Goal: Task Accomplishment & Management: Complete application form

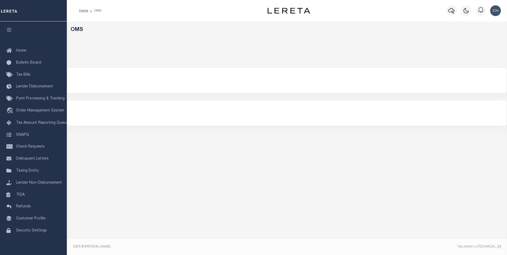
select select "200"
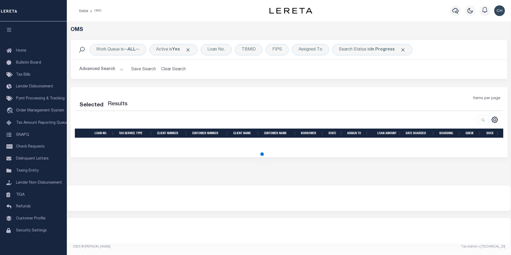
select select "200"
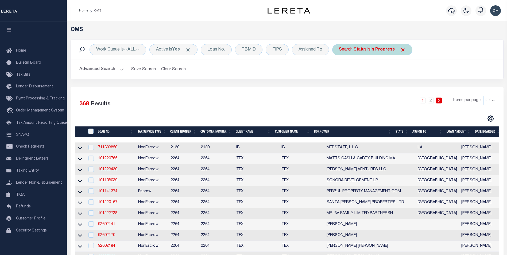
click at [402, 50] on span "Click to Remove" at bounding box center [403, 50] width 6 height 6
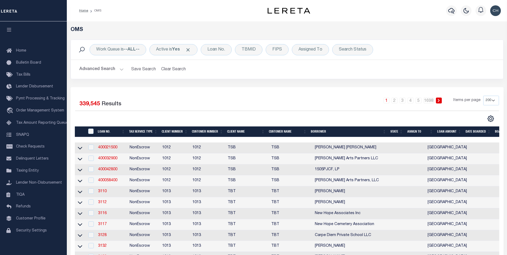
click at [121, 71] on button "Advanced Search" at bounding box center [101, 69] width 44 height 10
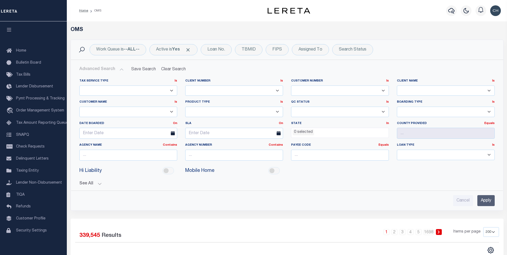
click at [118, 70] on button "Advanced Search" at bounding box center [101, 69] width 44 height 10
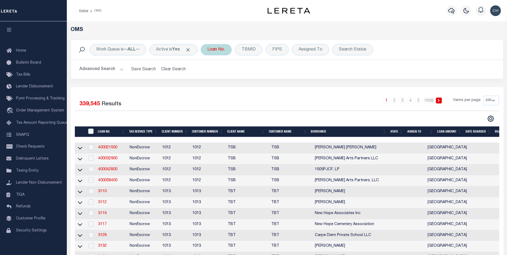
click at [218, 54] on div "Loan No." at bounding box center [216, 49] width 31 height 11
click at [226, 74] on input "text" at bounding box center [247, 76] width 79 height 10
paste input "HG-0818202503"
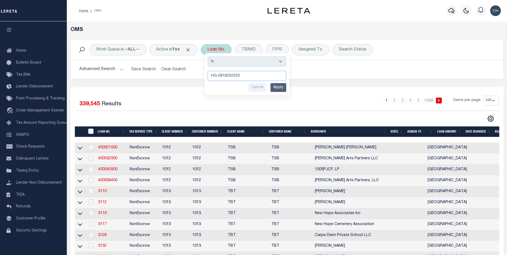
type input "HG-0818202503"
click at [278, 83] on div "Is Contains HG-0818202503 Cancel Apply" at bounding box center [246, 74] width 85 height 42
click at [279, 91] on input "Apply" at bounding box center [278, 87] width 16 height 9
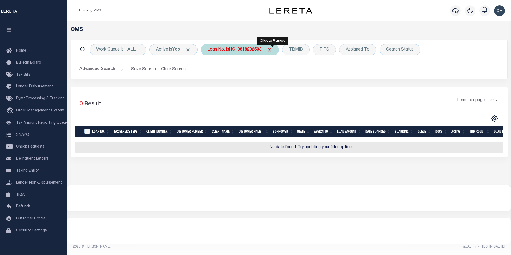
click at [272, 51] on span "Click to Remove" at bounding box center [270, 50] width 6 height 6
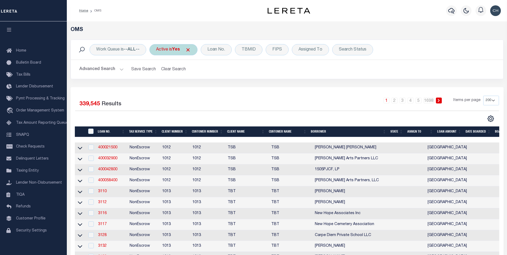
click at [190, 49] on span "Click to Remove" at bounding box center [188, 50] width 6 height 6
click at [196, 50] on div "Loan No." at bounding box center [193, 49] width 31 height 11
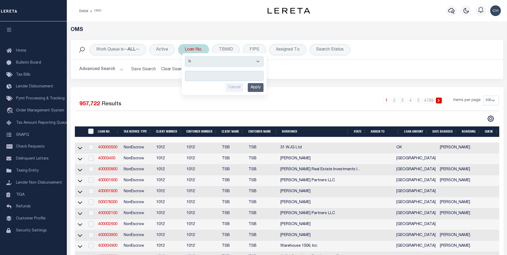
click at [200, 76] on input "text" at bounding box center [224, 76] width 79 height 10
type input "HG-0818202503"
click at [257, 88] on input "Apply" at bounding box center [256, 87] width 16 height 9
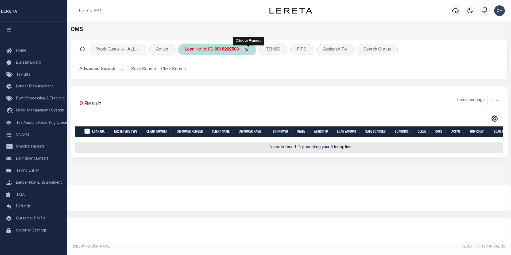
click at [248, 51] on span "Click to Remove" at bounding box center [247, 50] width 6 height 6
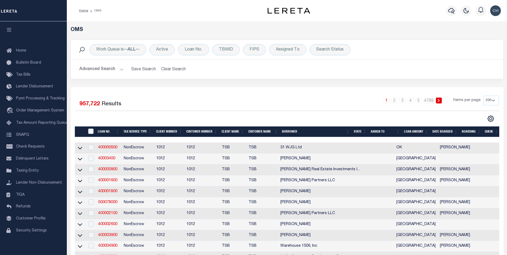
click at [121, 69] on button "Advanced Search" at bounding box center [101, 69] width 44 height 10
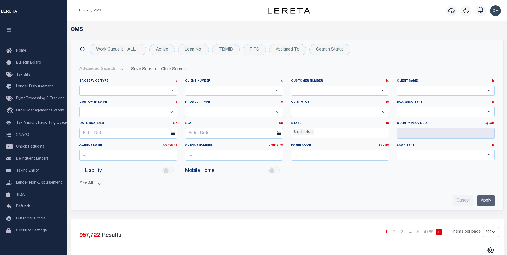
click at [121, 69] on button "Advanced Search" at bounding box center [101, 69] width 44 height 10
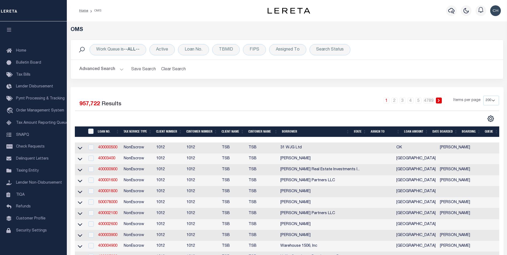
click at [111, 151] on td "400000500" at bounding box center [109, 147] width 26 height 11
checkbox input "true"
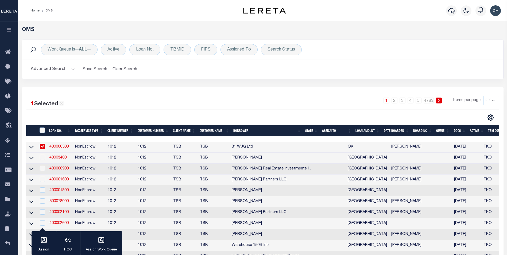
click at [55, 145] on link "400000500" at bounding box center [58, 147] width 19 height 4
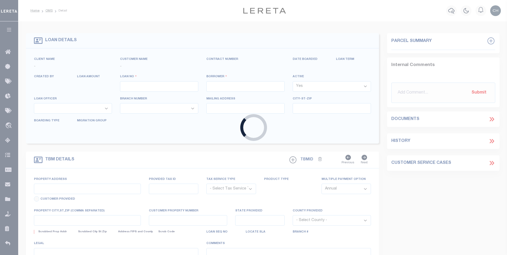
type input "400000500"
type input "31 WJG Ltd"
select select "False"
select select
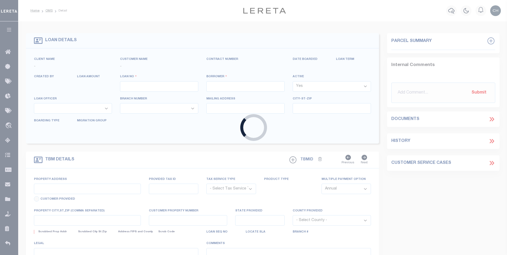
select select "NonEscrow"
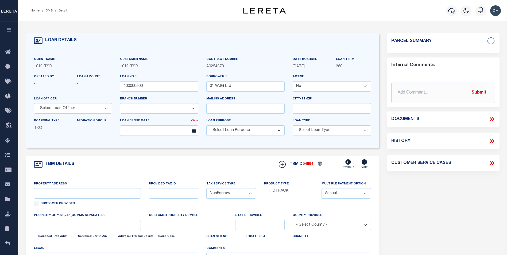
select select "4117"
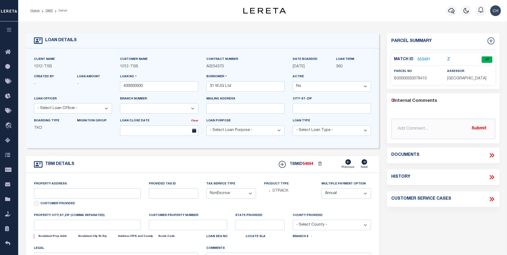
type input "3314 Memorial"
select select
type input "Tulsa OK 74115"
type input "OK"
select select "Tulsa"
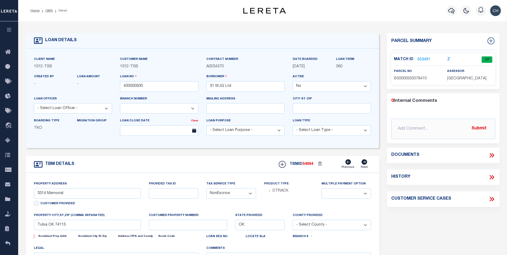
type textarea "Airplane Hanger"
click at [424, 57] on link "653491" at bounding box center [423, 60] width 13 height 6
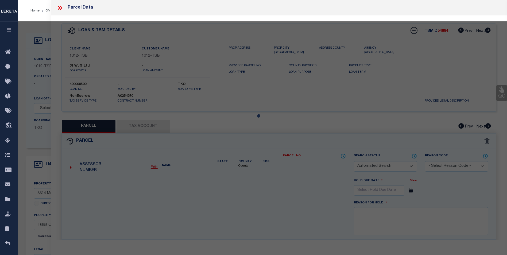
checkbox input "false"
select select "CP"
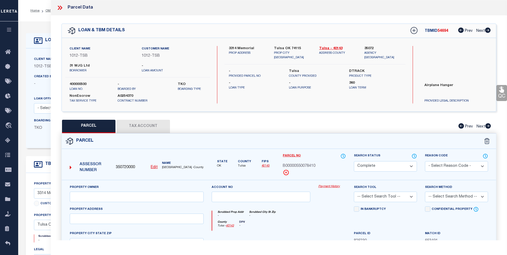
click at [338, 187] on link "Payment History" at bounding box center [332, 186] width 28 height 5
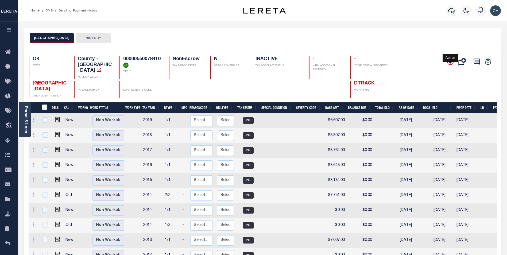
click at [450, 62] on icon "" at bounding box center [450, 61] width 3 height 3
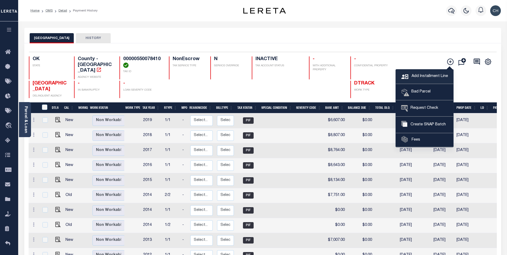
click at [419, 75] on span "Add Installment Line" at bounding box center [429, 76] width 38 height 6
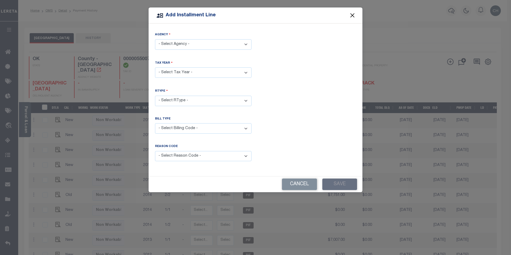
click at [354, 16] on button "Close" at bounding box center [352, 15] width 7 height 7
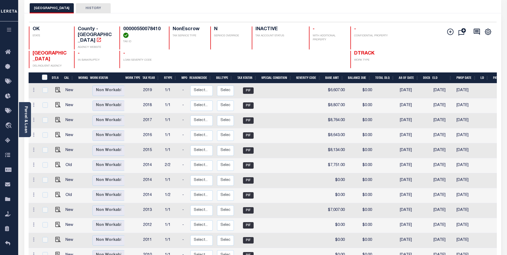
scroll to position [33, 0]
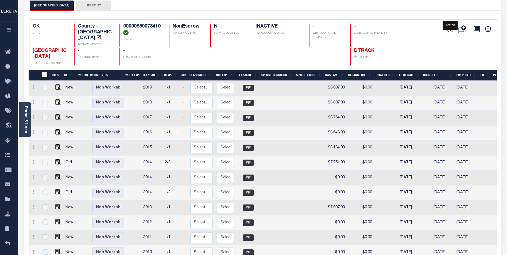
click at [449, 30] on icon "" at bounding box center [450, 29] width 3 height 3
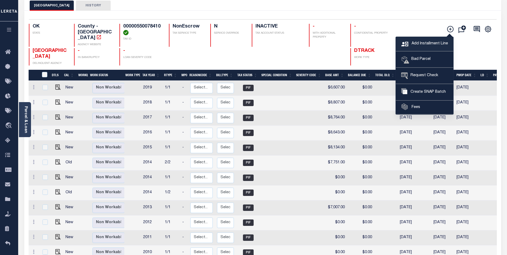
click at [421, 42] on span "Add Installment Line" at bounding box center [429, 44] width 38 height 6
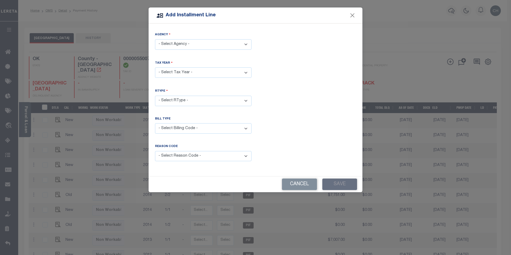
click at [191, 45] on select "- Select Agency - TULSA COUNTY - County" at bounding box center [203, 44] width 96 height 10
select select "4014300000"
click at [155, 39] on select "- Select Agency - TULSA COUNTY - County" at bounding box center [203, 44] width 96 height 10
click at [193, 72] on select "- Select Year - 2005 2006 2007 2008 2009 2010 2011 2012 2013 2014 2015 2016 201…" at bounding box center [203, 72] width 96 height 10
select select "2018"
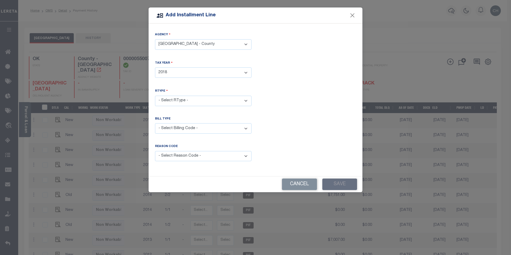
click at [155, 67] on select "- Select Year - 2005 2006 2007 2008 2009 2010 2011 2012 2013 2014 2015 2016 201…" at bounding box center [203, 72] width 96 height 10
click at [172, 99] on select "- Select RType - 1/1" at bounding box center [203, 101] width 96 height 10
select select "0"
click at [155, 96] on select "- Select RType - 1/1" at bounding box center [203, 101] width 96 height 10
click at [179, 127] on select "- Select Billing Code - Regular Delinquent Supplemental Corrected/Adjusted Bill…" at bounding box center [203, 128] width 96 height 10
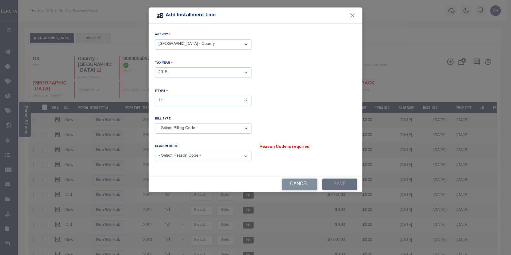
select select "3"
click at [155, 123] on select "- Select Billing Code - Regular Delinquent Supplemental Corrected/Adjusted Bill…" at bounding box center [203, 128] width 96 height 10
click at [186, 157] on select "- Select Reason Code - Payment Reversal Taxable Value Change Assessment Change …" at bounding box center [203, 156] width 96 height 10
click at [155, 151] on select "- Select Reason Code - Payment Reversal Taxable Value Change Assessment Change …" at bounding box center [203, 156] width 96 height 10
click at [211, 155] on select "- Select Reason Code - Payment Reversal Taxable Value Change Assessment Change …" at bounding box center [203, 156] width 96 height 10
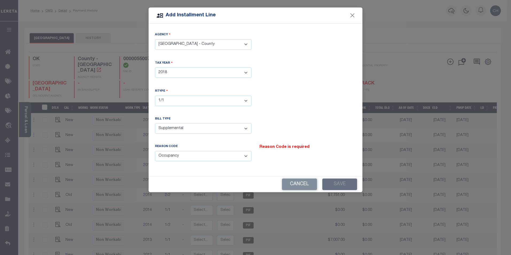
click at [155, 151] on select "- Select Reason Code - Payment Reversal Taxable Value Change Assessment Change …" at bounding box center [203, 156] width 96 height 10
click at [183, 152] on select "- Select Reason Code - Payment Reversal Taxable Value Change Assessment Change …" at bounding box center [203, 156] width 96 height 10
select select "10"
click at [155, 151] on select "- Select Reason Code - Payment Reversal Taxable Value Change Assessment Change …" at bounding box center [203, 156] width 96 height 10
click at [332, 184] on div "Cancel Save" at bounding box center [255, 184] width 214 height 16
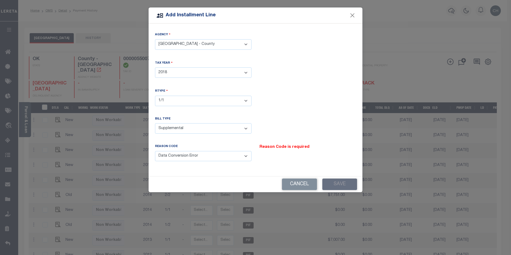
click at [204, 154] on select "- Select Reason Code - Payment Reversal Taxable Value Change Assessment Change …" at bounding box center [203, 156] width 96 height 10
select select
click at [155, 151] on select "- Select Reason Code - Payment Reversal Taxable Value Change Assessment Change …" at bounding box center [203, 156] width 96 height 10
click at [195, 126] on select "- Select Billing Code - Regular Delinquent Supplemental Corrected/Adjusted Bill…" at bounding box center [203, 128] width 96 height 10
select select "2"
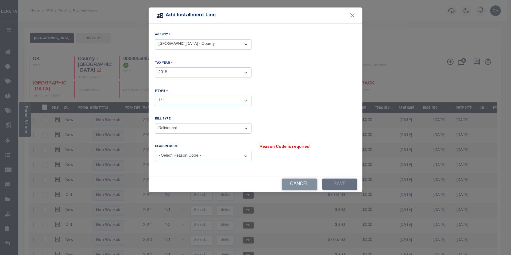
click at [155, 123] on select "- Select Billing Code - Regular Delinquent Supplemental Corrected/Adjusted Bill…" at bounding box center [203, 128] width 96 height 10
click at [190, 151] on select "- Select Reason Code - Payment Reversal Taxable Value Change Assessment Change …" at bounding box center [203, 156] width 96 height 10
click at [155, 151] on select "- Select Reason Code - Payment Reversal Taxable Value Change Assessment Change …" at bounding box center [203, 156] width 96 height 10
click at [171, 154] on select "- Select Reason Code - Payment Reversal Taxable Value Change Assessment Change …" at bounding box center [203, 156] width 96 height 10
click at [155, 151] on select "- Select Reason Code - Payment Reversal Taxable Value Change Assessment Change …" at bounding box center [203, 156] width 96 height 10
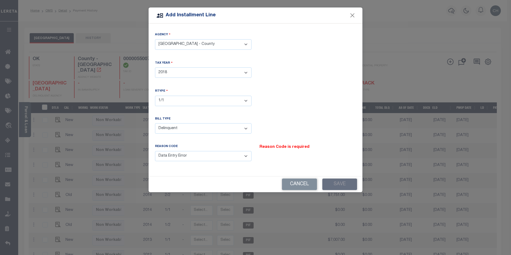
click at [174, 153] on select "- Select Reason Code - Payment Reversal Taxable Value Change Assessment Change …" at bounding box center [203, 156] width 96 height 10
select select "10"
click at [155, 151] on select "- Select Reason Code - Payment Reversal Taxable Value Change Assessment Change …" at bounding box center [203, 156] width 96 height 10
click at [187, 74] on select "- Select Year - 2005 2006 2007 2008 2009 2010 2011 2012 2013 2014 2015 2016 201…" at bounding box center [203, 72] width 96 height 10
select select "2026"
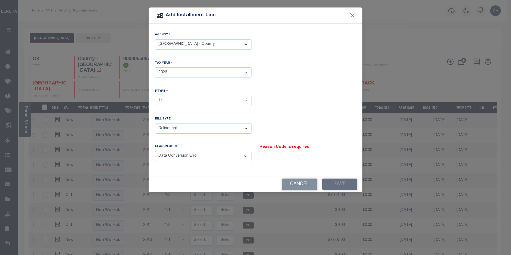
click at [155, 67] on select "- Select Year - 2005 2006 2007 2008 2009 2010 2011 2012 2013 2014 2015 2016 201…" at bounding box center [203, 72] width 96 height 10
click at [171, 102] on select "- Select RType - 1/1" at bounding box center [203, 101] width 96 height 10
select select "0"
click at [155, 96] on select "- Select RType - 1/1" at bounding box center [203, 101] width 96 height 10
click at [191, 128] on select "- Select Billing Code - Regular Delinquent Supplemental Corrected/Adjusted Bill…" at bounding box center [203, 128] width 96 height 10
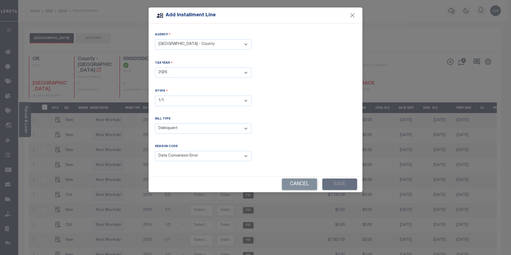
select select "4"
click at [155, 123] on select "- Select Billing Code - Regular Delinquent Supplemental Corrected/Adjusted Bill…" at bounding box center [203, 128] width 96 height 10
click at [203, 154] on select "- Select Reason Code - Payment Reversal Taxable Value Change Assessment Change …" at bounding box center [203, 156] width 96 height 10
select select "1"
click at [155, 151] on select "- Select Reason Code - Payment Reversal Taxable Value Change Assessment Change …" at bounding box center [203, 156] width 96 height 10
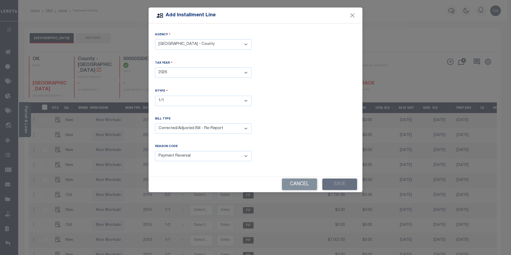
click at [218, 154] on select "- Select Reason Code - Payment Reversal Taxable Value Change Assessment Change …" at bounding box center [203, 156] width 96 height 10
click at [155, 151] on select "- Select Reason Code - Payment Reversal Taxable Value Change Assessment Change …" at bounding box center [203, 156] width 96 height 10
click at [202, 156] on select "- Select Reason Code - Payment Reversal Taxable Value Change Assessment Change …" at bounding box center [203, 156] width 96 height 10
click at [155, 151] on select "- Select Reason Code - Payment Reversal Taxable Value Change Assessment Change …" at bounding box center [203, 156] width 96 height 10
click at [213, 155] on select "- Select Reason Code - Payment Reversal Taxable Value Change Assessment Change …" at bounding box center [203, 156] width 96 height 10
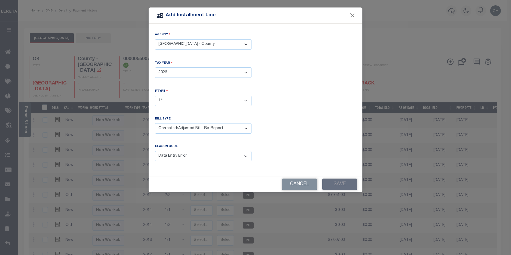
click at [155, 151] on select "- Select Reason Code - Payment Reversal Taxable Value Change Assessment Change …" at bounding box center [203, 156] width 96 height 10
click at [174, 155] on select "- Select Reason Code - Payment Reversal Taxable Value Change Assessment Change …" at bounding box center [203, 156] width 96 height 10
click at [155, 151] on select "- Select Reason Code - Payment Reversal Taxable Value Change Assessment Change …" at bounding box center [203, 156] width 96 height 10
click at [174, 155] on select "- Select Reason Code - Payment Reversal Taxable Value Change Assessment Change …" at bounding box center [203, 156] width 96 height 10
select select "9"
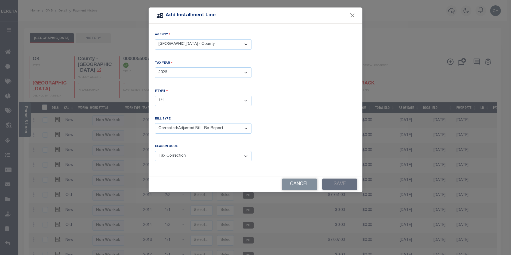
click at [155, 151] on select "- Select Reason Code - Payment Reversal Taxable Value Change Assessment Change …" at bounding box center [203, 156] width 96 height 10
click at [345, 182] on div "Cancel Save" at bounding box center [255, 184] width 214 height 16
drag, startPoint x: 345, startPoint y: 182, endPoint x: 310, endPoint y: 166, distance: 38.6
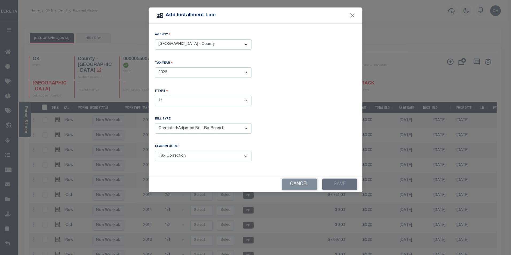
click at [310, 166] on div "Reason Code is required" at bounding box center [307, 155] width 104 height 23
click at [337, 186] on div "Cancel Save" at bounding box center [255, 184] width 214 height 16
click at [208, 123] on select "- Select Billing Code - Regular Delinquent Supplemental Corrected/Adjusted Bill…" at bounding box center [203, 128] width 96 height 10
select select "1"
click at [155, 123] on select "- Select Billing Code - Regular Delinquent Supplemental Corrected/Adjusted Bill…" at bounding box center [203, 128] width 96 height 10
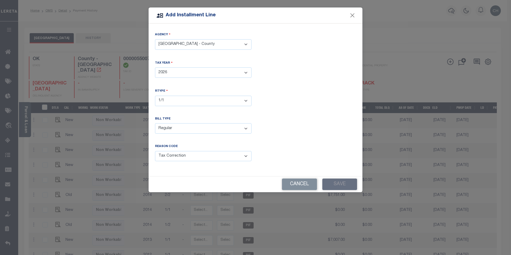
click at [189, 152] on select "- Select Reason Code - Payment Reversal Taxable Value Change Assessment Change …" at bounding box center [203, 156] width 96 height 10
click at [155, 151] on select "- Select Reason Code - Payment Reversal Taxable Value Change Assessment Change …" at bounding box center [203, 156] width 96 height 10
click at [169, 153] on select "- Select Reason Code - Payment Reversal Taxable Value Change Assessment Change …" at bounding box center [203, 156] width 96 height 10
select select "3"
click at [155, 151] on select "- Select Reason Code - Payment Reversal Taxable Value Change Assessment Change …" at bounding box center [203, 156] width 96 height 10
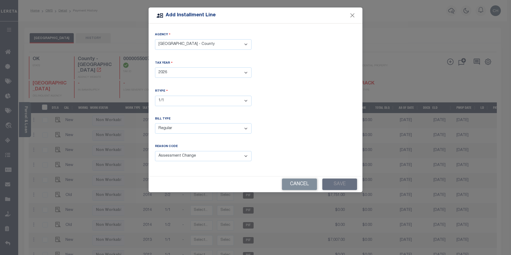
click at [178, 130] on select "- Select Billing Code - Regular Delinquent Supplemental Corrected/Adjusted Bill…" at bounding box center [203, 128] width 96 height 10
click at [155, 123] on select "- Select Billing Code - Regular Delinquent Supplemental Corrected/Adjusted Bill…" at bounding box center [203, 128] width 96 height 10
click at [200, 125] on select "- Select Billing Code - Regular Delinquent Supplemental Corrected/Adjusted Bill…" at bounding box center [203, 128] width 96 height 10
click at [155, 123] on select "- Select Billing Code - Regular Delinquent Supplemental Corrected/Adjusted Bill…" at bounding box center [203, 128] width 96 height 10
click at [181, 131] on select "- Select Billing Code - Regular Delinquent Supplemental Corrected/Adjusted Bill…" at bounding box center [203, 128] width 96 height 10
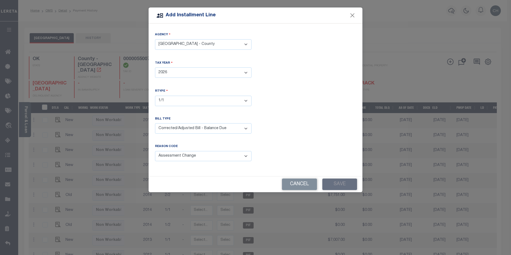
click at [155, 123] on select "- Select Billing Code - Regular Delinquent Supplemental Corrected/Adjusted Bill…" at bounding box center [203, 128] width 96 height 10
click at [318, 141] on div "Agency - Select Agency - TULSA COUNTY - County Tax Year - Select Year - 2005 20…" at bounding box center [255, 100] width 214 height 152
click at [330, 176] on div "Cancel Save" at bounding box center [255, 184] width 214 height 16
click at [333, 181] on div "Cancel Save" at bounding box center [255, 184] width 214 height 16
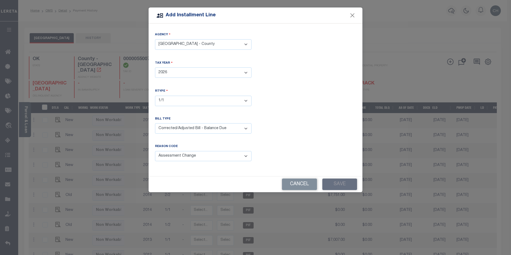
click at [333, 181] on div "Cancel Save" at bounding box center [255, 184] width 214 height 16
drag, startPoint x: 333, startPoint y: 181, endPoint x: 294, endPoint y: 114, distance: 76.9
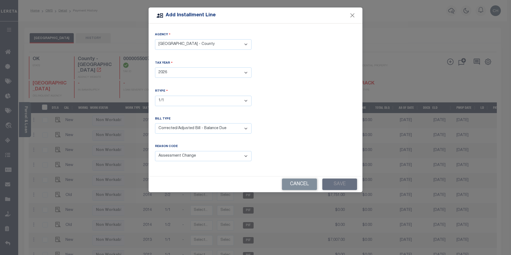
click at [294, 114] on div "Agency - Select Agency - TULSA COUNTY - County Tax Year - Select Year - 2005 20…" at bounding box center [255, 100] width 214 height 152
click at [331, 179] on div "Cancel Save" at bounding box center [255, 184] width 214 height 16
click at [210, 129] on select "- Select Billing Code - Regular Delinquent Supplemental Corrected/Adjusted Bill…" at bounding box center [203, 128] width 96 height 10
click at [155, 123] on select "- Select Billing Code - Regular Delinquent Supplemental Corrected/Adjusted Bill…" at bounding box center [203, 128] width 96 height 10
click at [182, 128] on select "- Select Billing Code - Regular Delinquent Supplemental Corrected/Adjusted Bill…" at bounding box center [203, 128] width 96 height 10
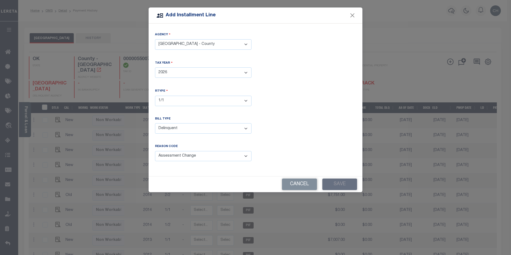
click at [155, 123] on select "- Select Billing Code - Regular Delinquent Supplemental Corrected/Adjusted Bill…" at bounding box center [203, 128] width 96 height 10
click at [187, 129] on select "- Select Billing Code - Regular Delinquent Supplemental Corrected/Adjusted Bill…" at bounding box center [203, 128] width 96 height 10
click at [155, 123] on select "- Select Billing Code - Regular Delinquent Supplemental Corrected/Adjusted Bill…" at bounding box center [203, 128] width 96 height 10
click at [202, 126] on select "- Select Billing Code - Regular Delinquent Supplemental Corrected/Adjusted Bill…" at bounding box center [203, 128] width 96 height 10
click at [155, 123] on select "- Select Billing Code - Regular Delinquent Supplemental Corrected/Adjusted Bill…" at bounding box center [203, 128] width 96 height 10
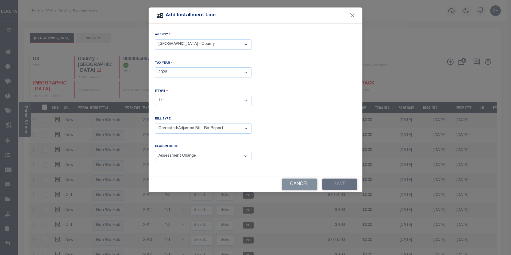
click at [197, 126] on select "- Select Billing Code - Regular Delinquent Supplemental Corrected/Adjusted Bill…" at bounding box center [203, 128] width 96 height 10
select select "5"
click at [155, 123] on select "- Select Billing Code - Regular Delinquent Supplemental Corrected/Adjusted Bill…" at bounding box center [203, 128] width 96 height 10
click at [180, 101] on select "- Select RType - 1/1" at bounding box center [203, 101] width 96 height 10
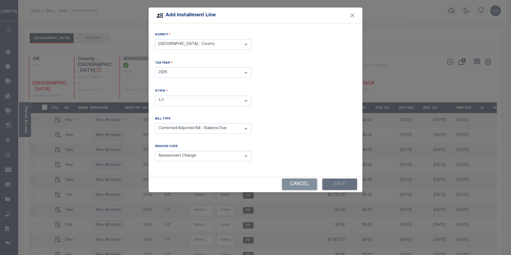
click at [177, 71] on select "- Select Year - 2005 2006 2007 2008 2009 2010 2011 2012 2013 2014 2015 2016 201…" at bounding box center [203, 72] width 96 height 10
select select "2025"
click at [155, 67] on select "- Select Year - 2005 2006 2007 2008 2009 2010 2011 2012 2013 2014 2015 2016 201…" at bounding box center [203, 72] width 96 height 10
click at [166, 98] on select "- Select RType - 1/1" at bounding box center [203, 101] width 96 height 10
select select "0"
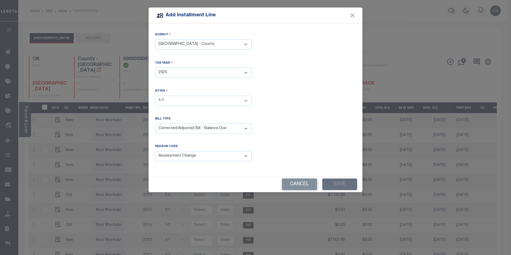
click at [155, 96] on select "- Select RType - 1/1" at bounding box center [203, 101] width 96 height 10
click at [341, 183] on div "Cancel Save" at bounding box center [255, 184] width 214 height 16
click at [196, 74] on select "- Select Year - 2005 2006 2007 2008 2009 2010 2011 2012 2013 2014 2015 2016 201…" at bounding box center [203, 72] width 96 height 10
select select "2011"
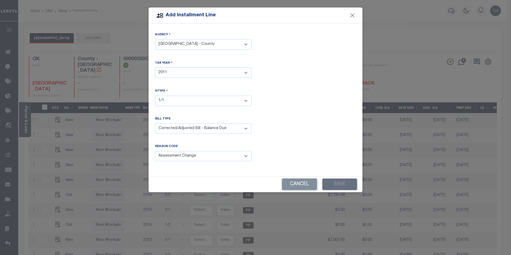
click at [155, 67] on select "- Select Year - 2005 2006 2007 2008 2009 2010 2011 2012 2013 2014 2015 2016 201…" at bounding box center [203, 72] width 96 height 10
click at [207, 97] on select "- Select RType - 1/1" at bounding box center [203, 101] width 96 height 10
select select "0"
click at [155, 96] on select "- Select RType - 1/1" at bounding box center [203, 101] width 96 height 10
click at [176, 153] on select "- Select Reason Code - Payment Reversal Taxable Value Change Assessment Change …" at bounding box center [203, 156] width 96 height 10
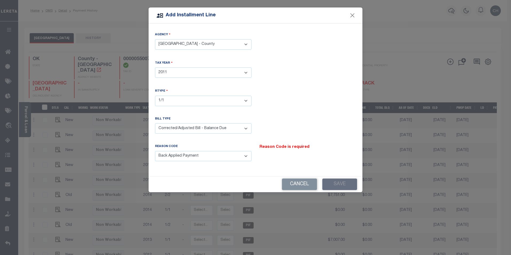
click at [155, 151] on select "- Select Reason Code - Payment Reversal Taxable Value Change Assessment Change …" at bounding box center [203, 156] width 96 height 10
click at [166, 155] on select "- Select Reason Code - Payment Reversal Taxable Value Change Assessment Change …" at bounding box center [203, 156] width 96 height 10
click at [155, 151] on select "- Select Reason Code - Payment Reversal Taxable Value Change Assessment Change …" at bounding box center [203, 156] width 96 height 10
click at [192, 152] on select "- Select Reason Code - Payment Reversal Taxable Value Change Assessment Change …" at bounding box center [203, 156] width 96 height 10
select select "6"
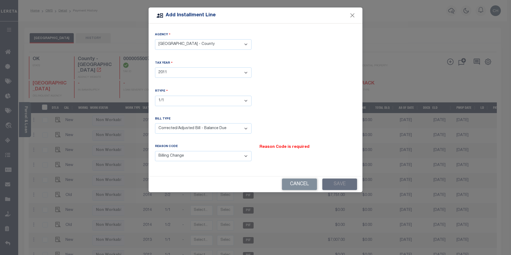
click at [155, 151] on select "- Select Reason Code - Payment Reversal Taxable Value Change Assessment Change …" at bounding box center [203, 156] width 96 height 10
click at [177, 75] on select "- Select Year - 2005 2006 2007 2008 2009 2010 2011 2012 2013 2014 2015 2016 201…" at bounding box center [203, 72] width 96 height 10
select select "2026"
click at [155, 67] on select "- Select Year - 2005 2006 2007 2008 2009 2010 2011 2012 2013 2014 2015 2016 201…" at bounding box center [203, 72] width 96 height 10
click at [175, 96] on select "- Select RType - 1/1" at bounding box center [203, 101] width 96 height 10
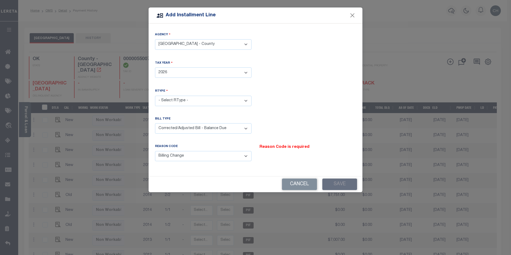
select select "0"
click at [155, 96] on select "- Select RType - 1/1" at bounding box center [203, 101] width 96 height 10
click at [175, 127] on select "- Select Billing Code - Regular Delinquent Supplemental Corrected/Adjusted Bill…" at bounding box center [203, 128] width 96 height 10
select select "2"
click at [155, 123] on select "- Select Billing Code - Regular Delinquent Supplemental Corrected/Adjusted Bill…" at bounding box center [203, 128] width 96 height 10
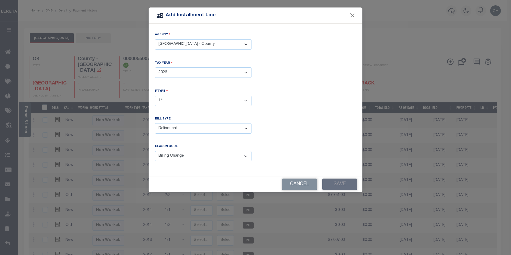
click at [176, 158] on select "- Select Reason Code - Payment Reversal Taxable Value Change Assessment Change …" at bounding box center [203, 156] width 96 height 10
click at [155, 151] on select "- Select Reason Code - Payment Reversal Taxable Value Change Assessment Change …" at bounding box center [203, 156] width 96 height 10
click at [177, 153] on select "- Select Reason Code - Payment Reversal Taxable Value Change Assessment Change …" at bounding box center [203, 156] width 96 height 10
click at [155, 151] on select "- Select Reason Code - Payment Reversal Taxable Value Change Assessment Change …" at bounding box center [203, 156] width 96 height 10
click at [178, 155] on select "- Select Reason Code - Payment Reversal Taxable Value Change Assessment Change …" at bounding box center [203, 156] width 96 height 10
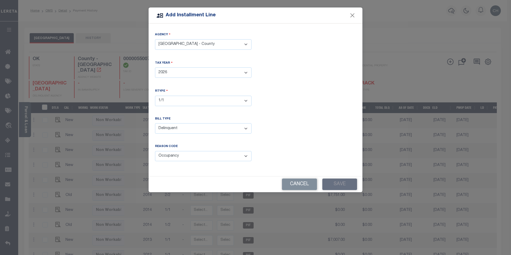
click at [155, 151] on select "- Select Reason Code - Payment Reversal Taxable Value Change Assessment Change …" at bounding box center [203, 156] width 96 height 10
click at [182, 154] on select "- Select Reason Code - Payment Reversal Taxable Value Change Assessment Change …" at bounding box center [203, 156] width 96 height 10
select select "1"
click at [155, 151] on select "- Select Reason Code - Payment Reversal Taxable Value Change Assessment Change …" at bounding box center [203, 156] width 96 height 10
click at [338, 179] on div "Cancel Save" at bounding box center [255, 184] width 214 height 16
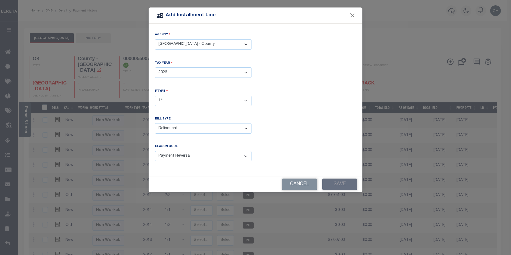
click at [338, 179] on div "Cancel Save" at bounding box center [255, 184] width 214 height 16
click at [353, 16] on button "Close" at bounding box center [352, 15] width 7 height 7
